Goal: Find specific page/section: Find specific page/section

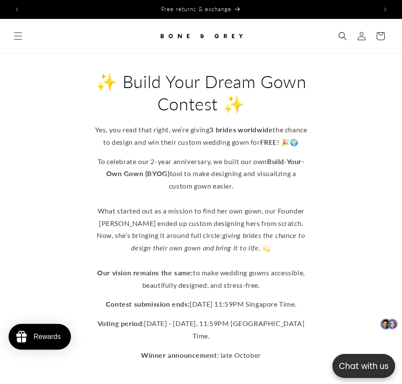
click at [17, 50] on header "Home Shop by Style Shop by Style Vows in Motion By Style" at bounding box center [201, 36] width 402 height 34
click at [16, 36] on icon "Menu" at bounding box center [17, 35] width 9 height 9
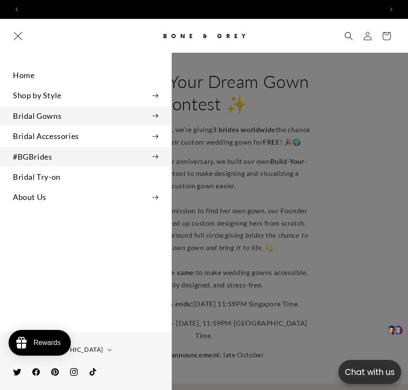
click at [146, 157] on summary "#BGBrides" at bounding box center [85, 156] width 171 height 19
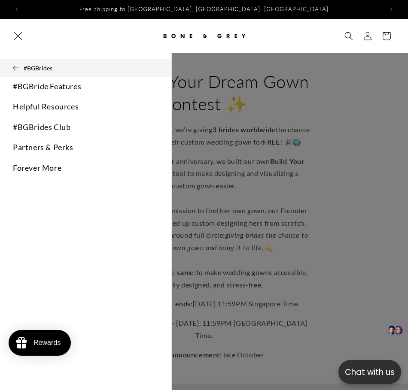
click at [15, 62] on button "#BGBrides" at bounding box center [85, 68] width 171 height 18
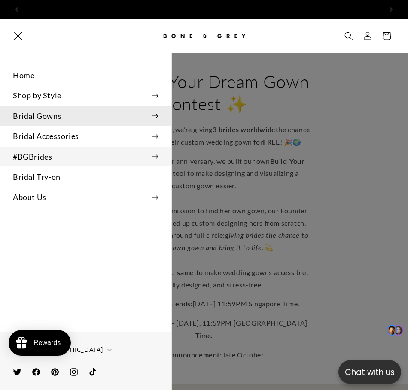
scroll to position [0, 718]
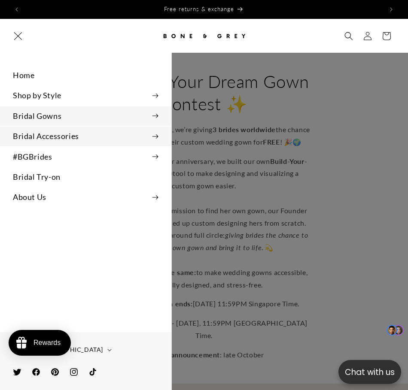
click at [109, 140] on summary "Bridal Accessories" at bounding box center [85, 136] width 171 height 19
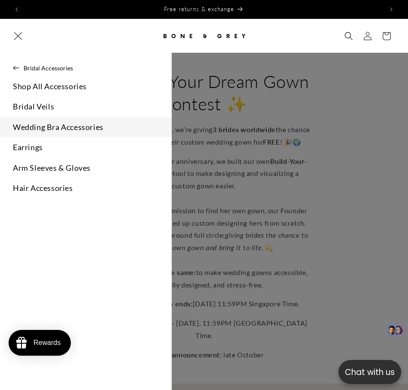
click at [97, 130] on link "Wedding Bra Accessories" at bounding box center [85, 127] width 171 height 19
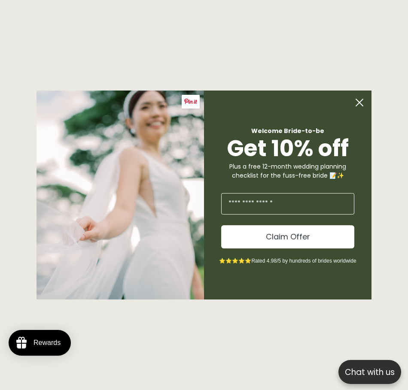
scroll to position [0, 718]
click at [362, 106] on circle "Close dialog" at bounding box center [359, 102] width 16 height 16
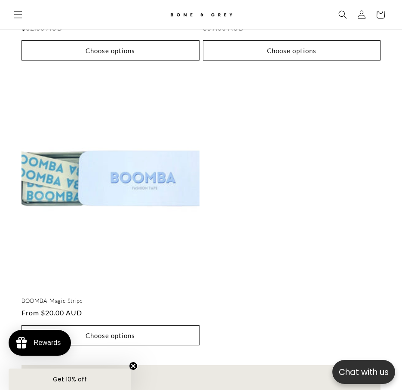
scroll to position [0, 705]
